Goal: Complete application form

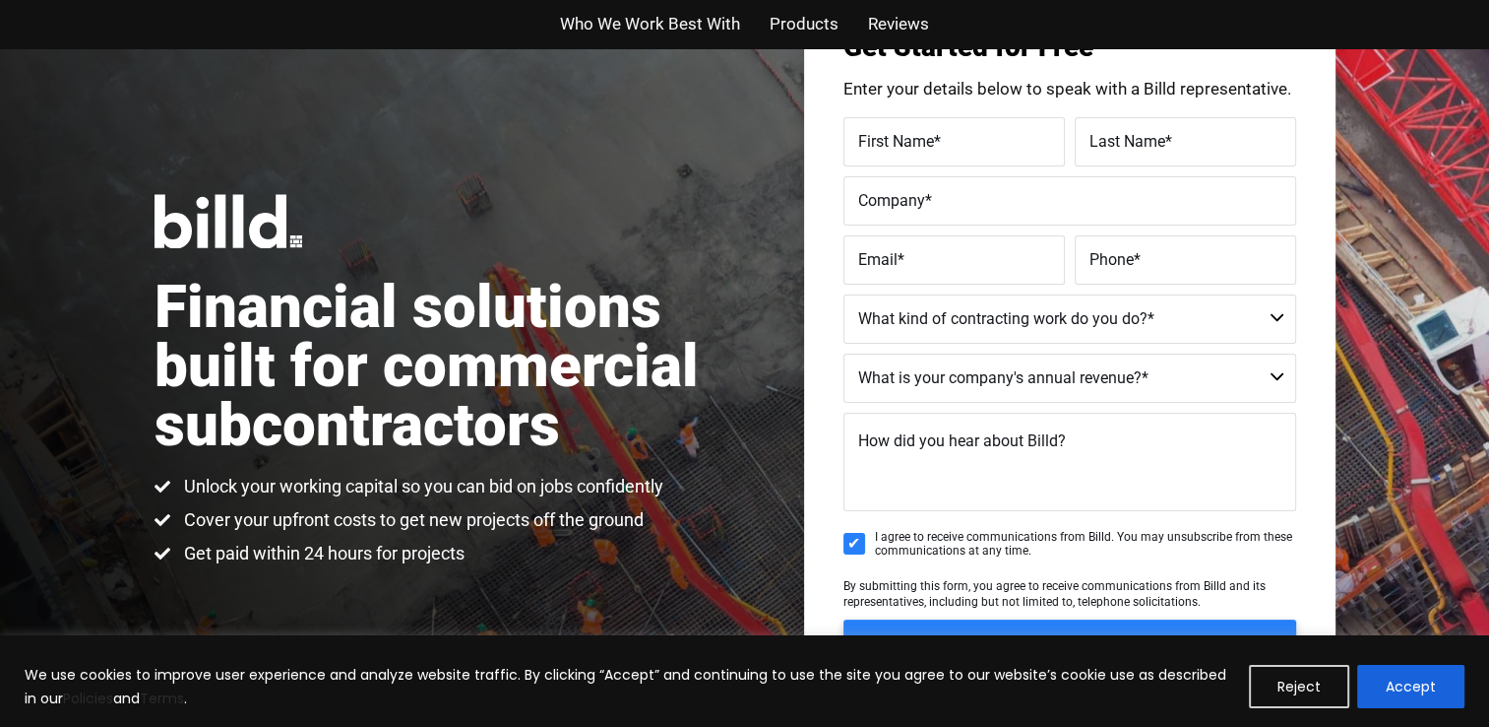
scroll to position [116, 0]
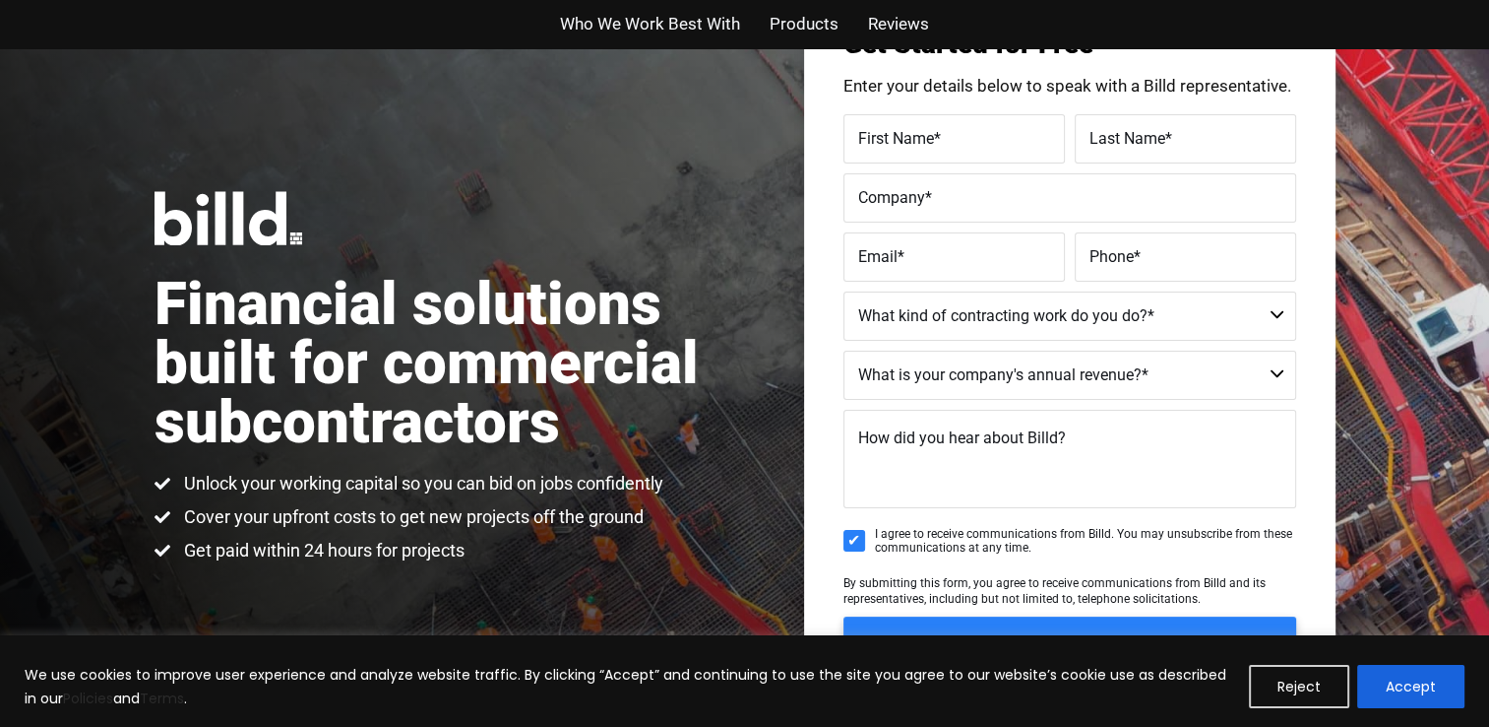
click at [955, 151] on label "First Name *" at bounding box center [954, 138] width 192 height 29
click at [955, 151] on input "First Name *" at bounding box center [955, 138] width 222 height 49
type input "Cj"
type input "Titara"
type input "[EMAIL_ADDRESS][DOMAIN_NAME]"
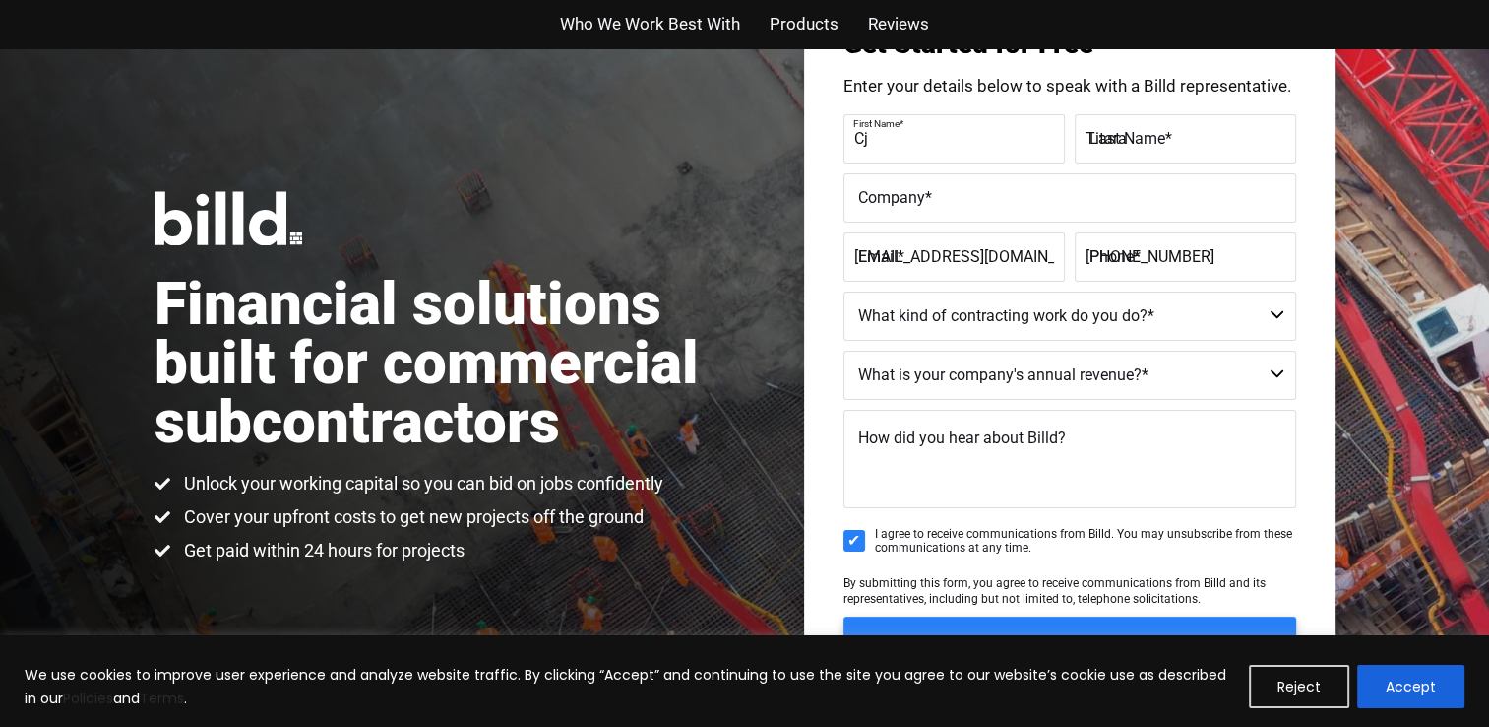
type input "[PHONE_NUMBER]"
click at [1059, 203] on label "Company *" at bounding box center [1069, 197] width 423 height 29
click at [1059, 203] on input "Company *" at bounding box center [1070, 197] width 453 height 49
type input "Titara's Welding Services LLC"
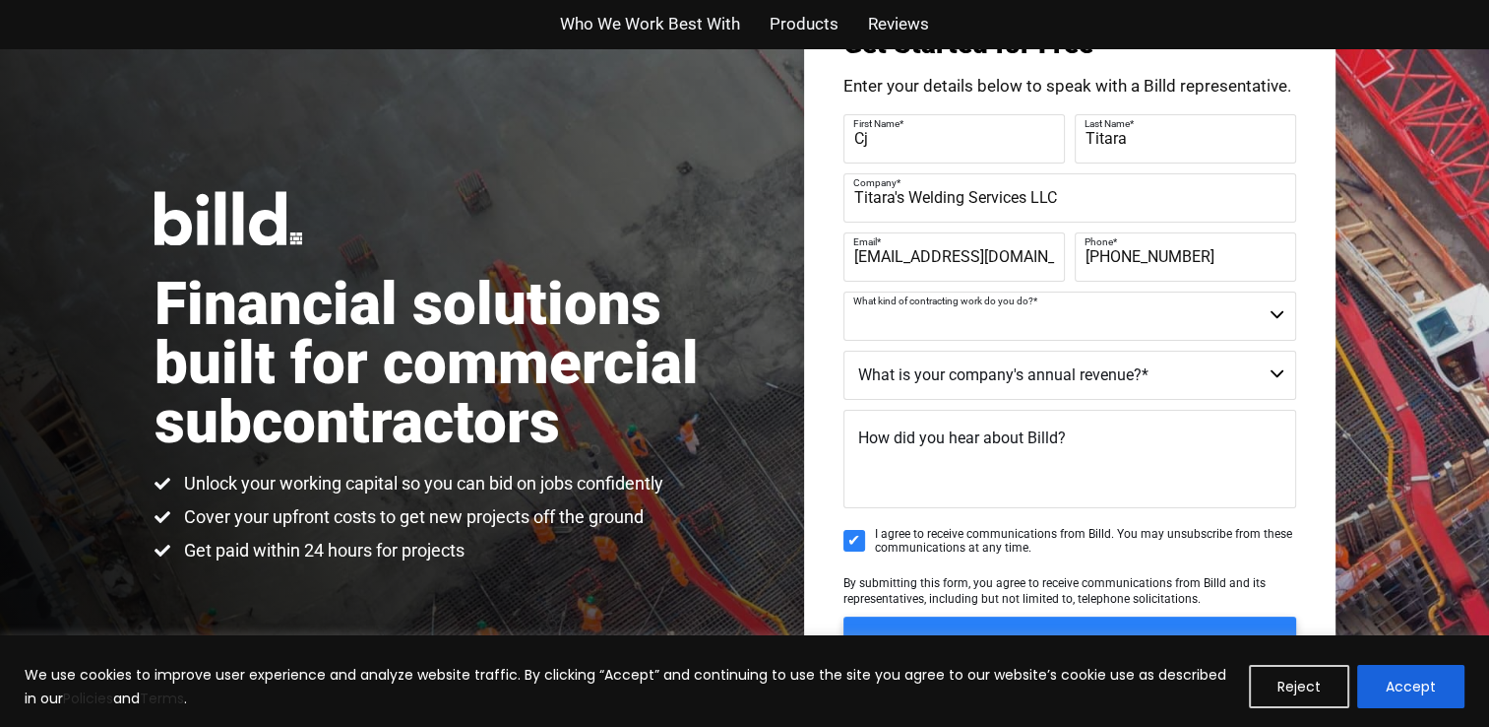
click at [1044, 330] on select "Commercial Commercial and Residential Residential Not a Contractor" at bounding box center [1070, 315] width 453 height 49
select select "Commercial and Residential"
click at [844, 291] on select "Commercial Commercial and Residential Residential Not a Contractor" at bounding box center [1070, 315] width 453 height 49
click at [1045, 369] on select "$40M + $25M - $40M $8M - $25M $4M - $8M $2M - $4M $1M - $2M Less than $1M" at bounding box center [1070, 374] width 453 height 49
select select "Less than $1M"
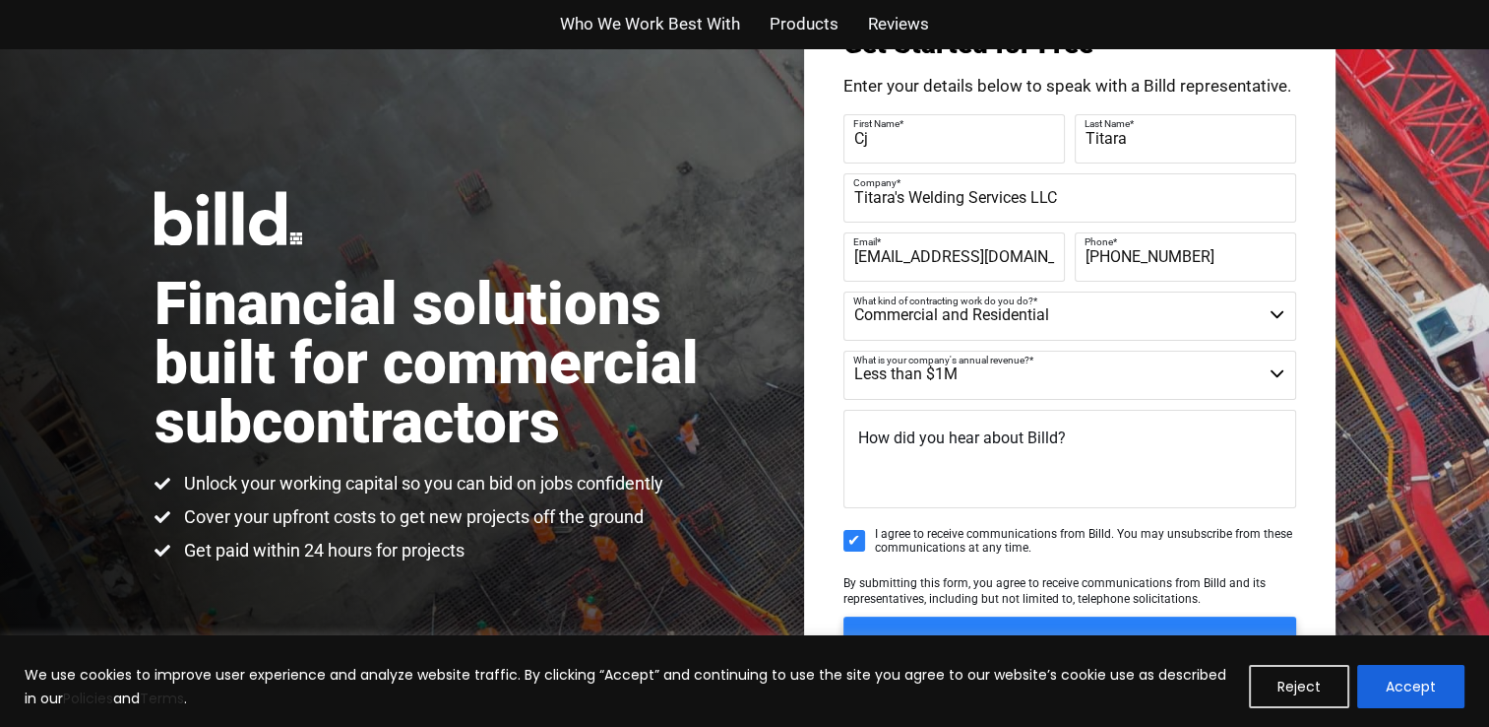
click at [844, 350] on select "$40M + $25M - $40M $8M - $25M $4M - $8M $2M - $4M $1M - $2M Less than $1M" at bounding box center [1070, 374] width 453 height 49
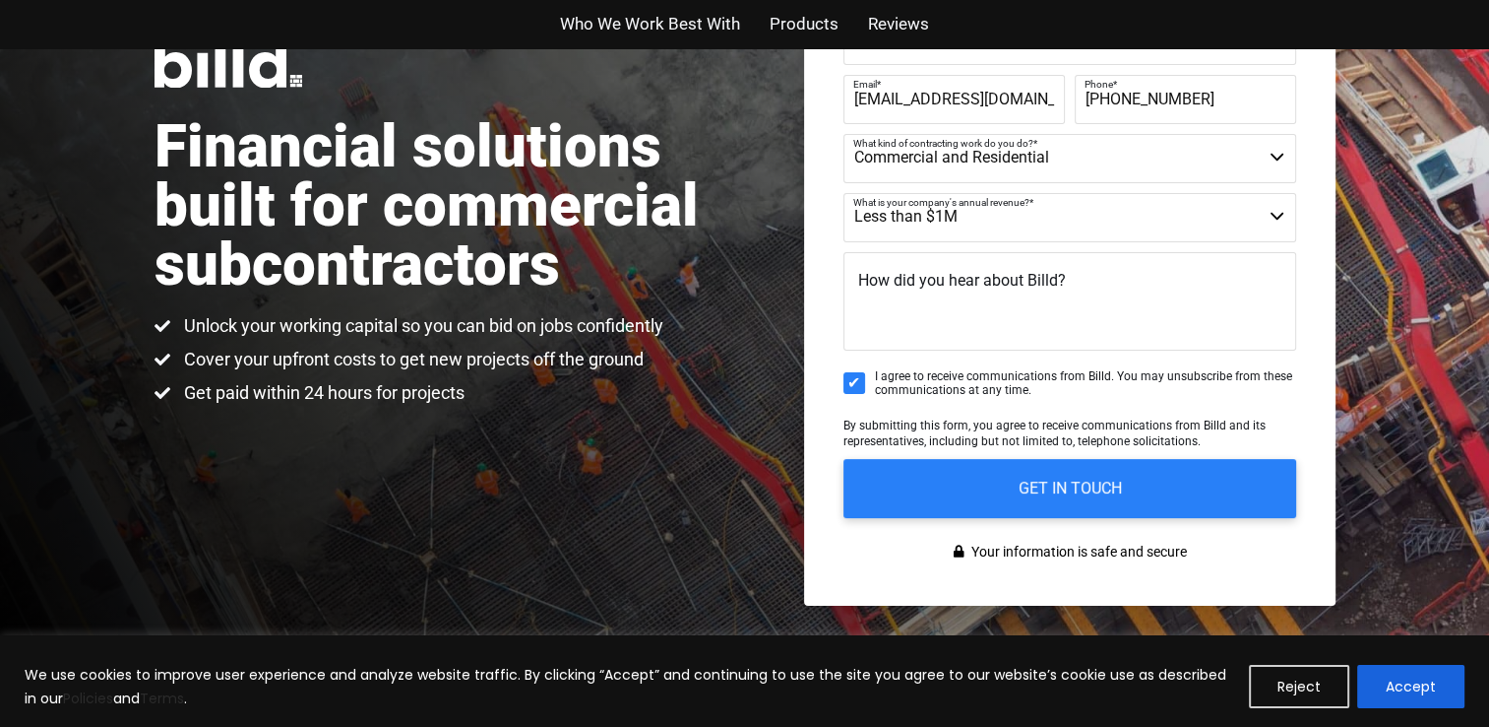
scroll to position [280, 0]
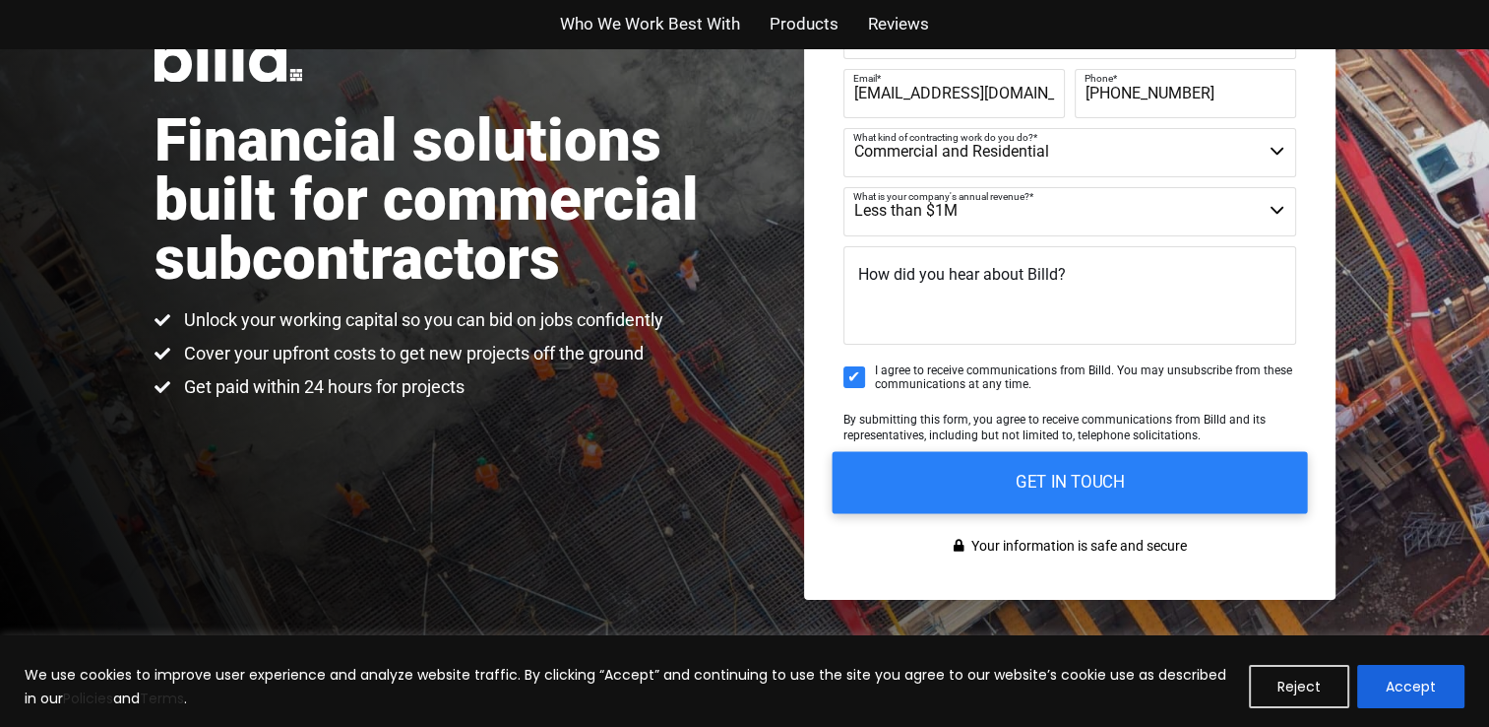
click at [1091, 496] on input "GET IN TOUCH" at bounding box center [1069, 482] width 475 height 62
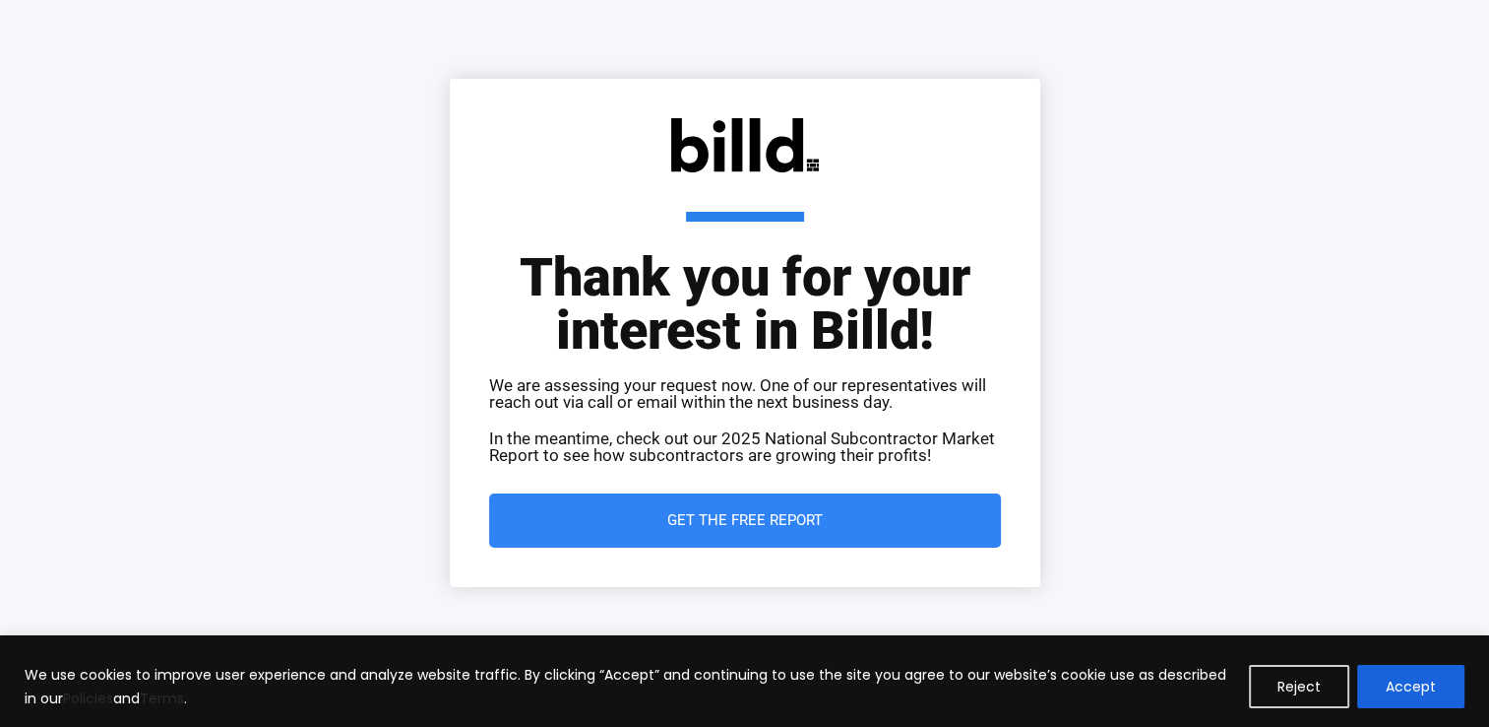
click at [945, 514] on span "Get the Free Report" at bounding box center [745, 520] width 433 height 15
